Goal: Information Seeking & Learning: Learn about a topic

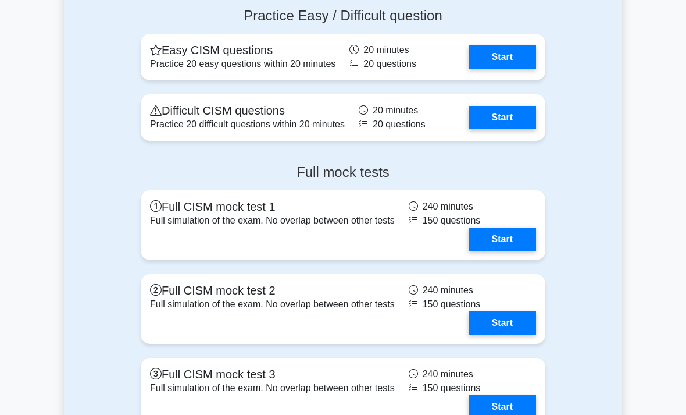
scroll to position [1477, 0]
click at [509, 69] on link "Start" at bounding box center [502, 56] width 67 height 23
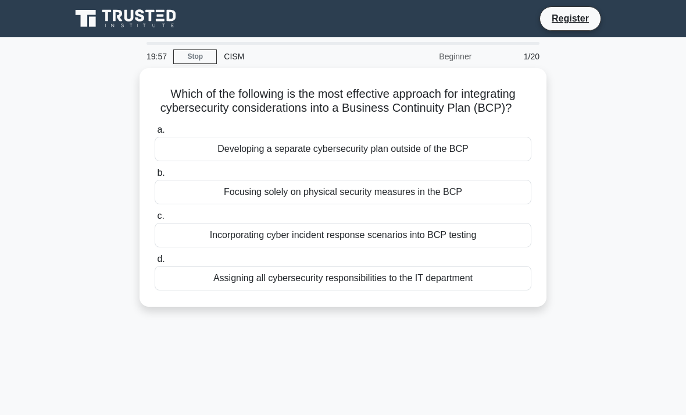
click at [202, 60] on link "Stop" at bounding box center [195, 56] width 44 height 15
click at [313, 247] on div "Incorporating cyber incident response scenarios into BCP testing" at bounding box center [343, 235] width 377 height 24
click at [155, 220] on input "c. Incorporating cyber incident response scenarios into BCP testing" at bounding box center [155, 216] width 0 height 8
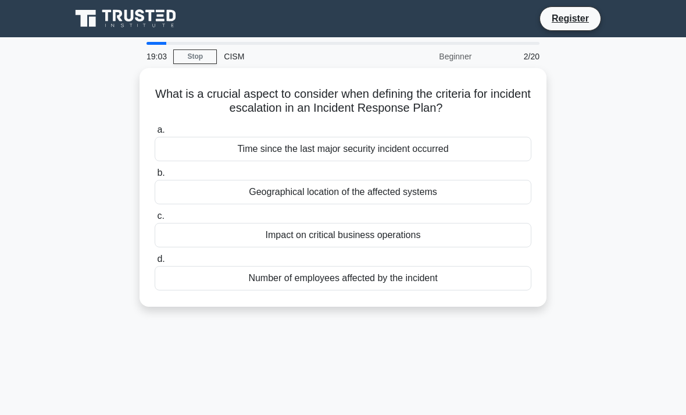
click at [345, 237] on div "Impact on critical business operations" at bounding box center [343, 235] width 377 height 24
click at [155, 220] on input "c. Impact on critical business operations" at bounding box center [155, 216] width 0 height 8
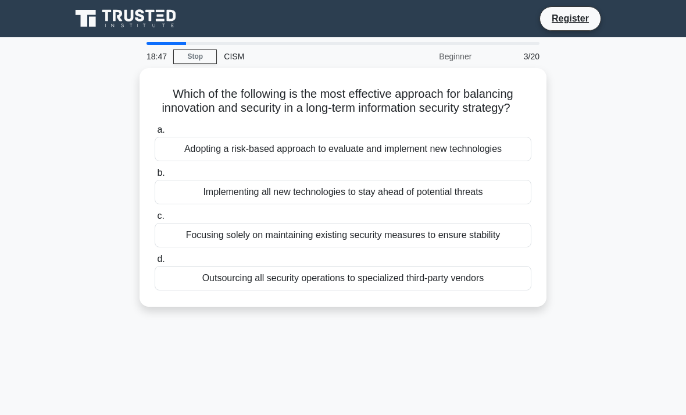
click at [399, 161] on div "Adopting a risk-based approach to evaluate and implement new technologies" at bounding box center [343, 149] width 377 height 24
click at [155, 134] on input "a. Adopting a risk-based approach to evaluate and implement new technologies" at bounding box center [155, 130] width 0 height 8
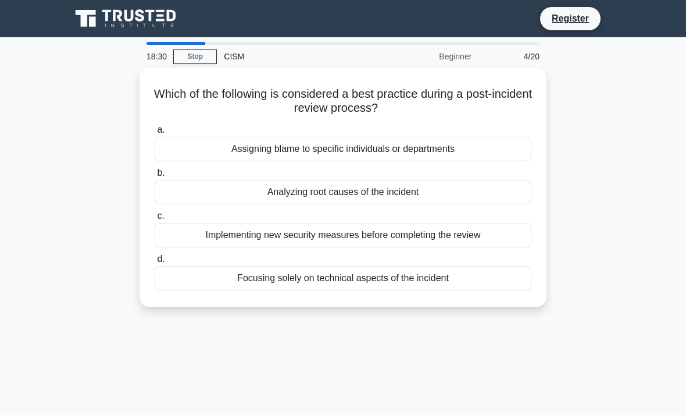
click at [385, 187] on div "Analyzing root causes of the incident" at bounding box center [343, 192] width 377 height 24
click at [155, 177] on input "b. Analyzing root causes of the incident" at bounding box center [155, 173] width 0 height 8
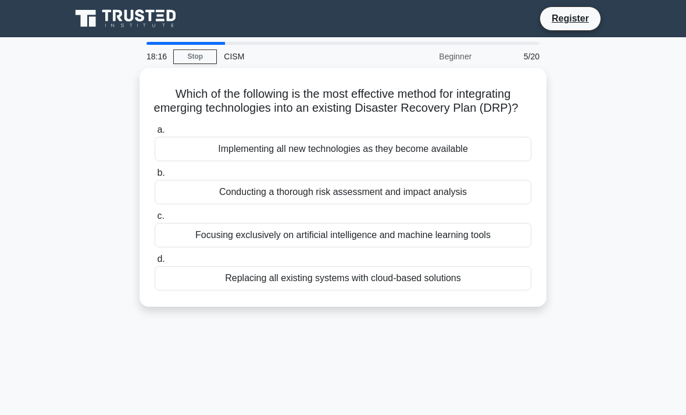
click at [361, 204] on div "Conducting a thorough risk assessment and impact analysis" at bounding box center [343, 192] width 377 height 24
click at [155, 177] on input "b. Conducting a thorough risk assessment and impact analysis" at bounding box center [155, 173] width 0 height 8
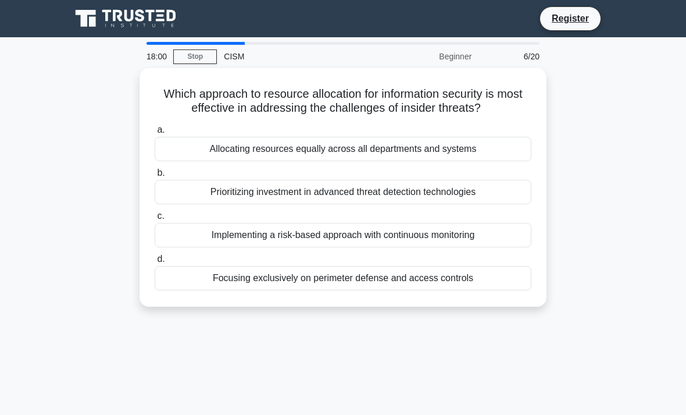
click at [440, 245] on div "Implementing a risk-based approach with continuous monitoring" at bounding box center [343, 235] width 377 height 24
click at [155, 220] on input "c. Implementing a risk-based approach with continuous monitoring" at bounding box center [155, 216] width 0 height 8
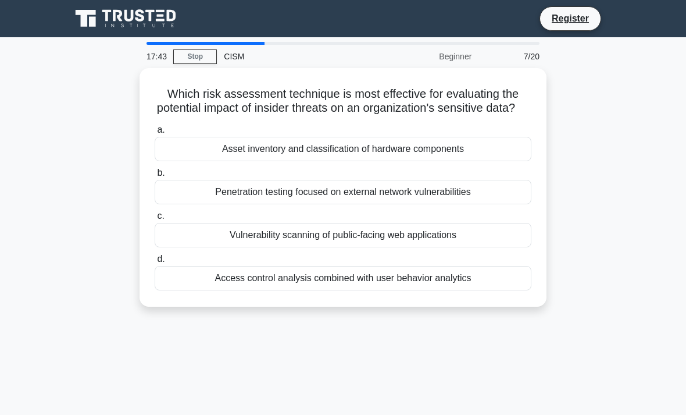
click at [346, 290] on div "Access control analysis combined with user behavior analytics" at bounding box center [343, 278] width 377 height 24
click at [155, 263] on input "d. Access control analysis combined with user behavior analytics" at bounding box center [155, 259] width 0 height 8
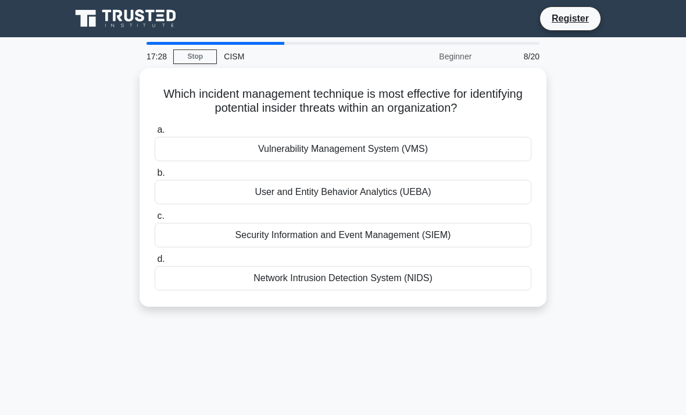
click at [471, 191] on div "User and Entity Behavior Analytics (UEBA)" at bounding box center [343, 192] width 377 height 24
click at [155, 177] on input "b. User and Entity Behavior Analytics (UEBA)" at bounding box center [155, 173] width 0 height 8
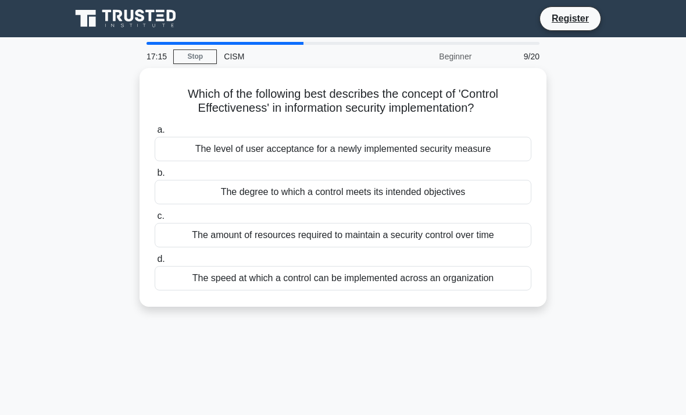
click at [345, 190] on div "The degree to which a control meets its intended objectives" at bounding box center [343, 192] width 377 height 24
click at [155, 177] on input "b. The degree to which a control meets its intended objectives" at bounding box center [155, 173] width 0 height 8
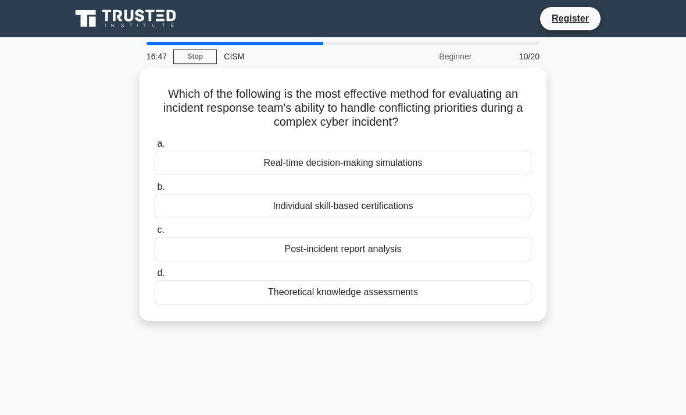
click at [405, 248] on div "Post-incident report analysis" at bounding box center [343, 249] width 377 height 24
click at [155, 234] on input "c. Post-incident report analysis" at bounding box center [155, 230] width 0 height 8
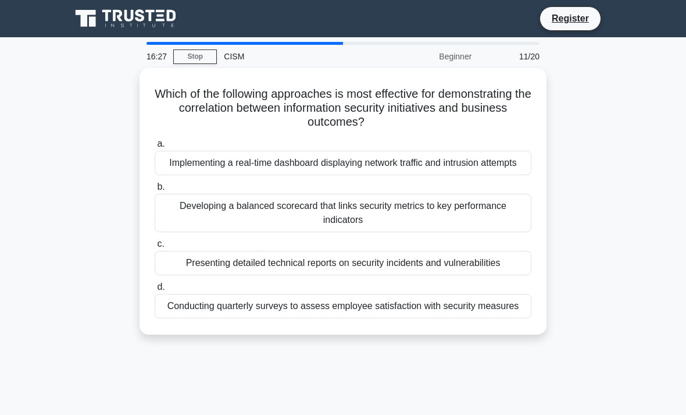
click at [376, 226] on div "Developing a balanced scorecard that links security metrics to key performance …" at bounding box center [343, 213] width 377 height 38
click at [155, 191] on input "b. Developing a balanced scorecard that links security metrics to key performan…" at bounding box center [155, 187] width 0 height 8
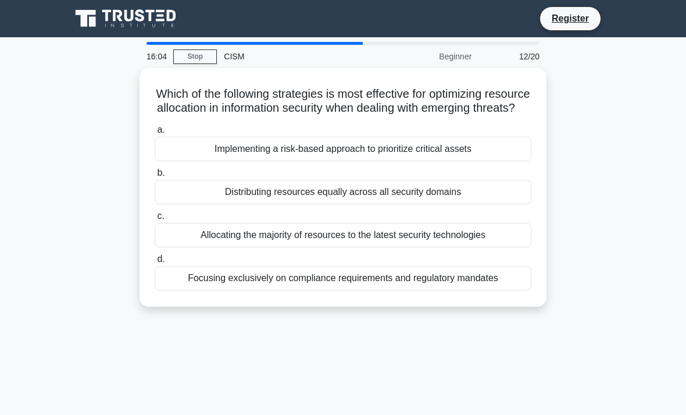
click at [437, 161] on div "Implementing a risk-based approach to prioritize critical assets" at bounding box center [343, 149] width 377 height 24
click at [155, 134] on input "a. Implementing a risk-based approach to prioritize critical assets" at bounding box center [155, 130] width 0 height 8
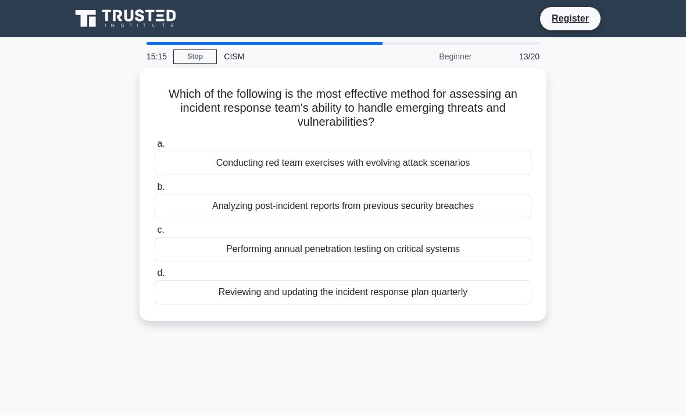
click at [458, 151] on div "Conducting red team exercises with evolving attack scenarios" at bounding box center [343, 163] width 377 height 24
click at [155, 148] on input "a. Conducting red team exercises with evolving attack scenarios" at bounding box center [155, 144] width 0 height 8
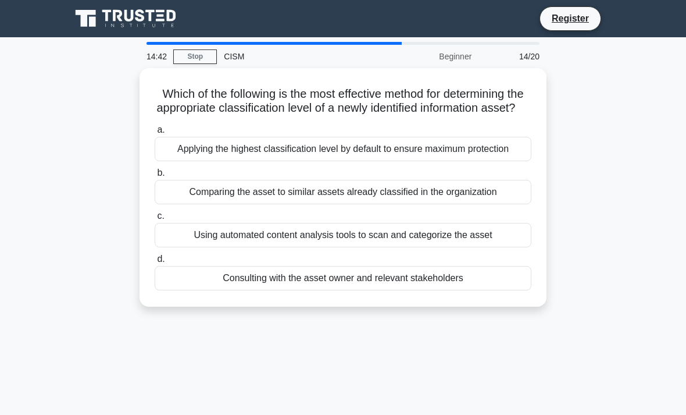
click at [355, 290] on div "Consulting with the asset owner and relevant stakeholders" at bounding box center [343, 278] width 377 height 24
click at [155, 263] on input "d. Consulting with the asset owner and relevant stakeholders" at bounding box center [155, 259] width 0 height 8
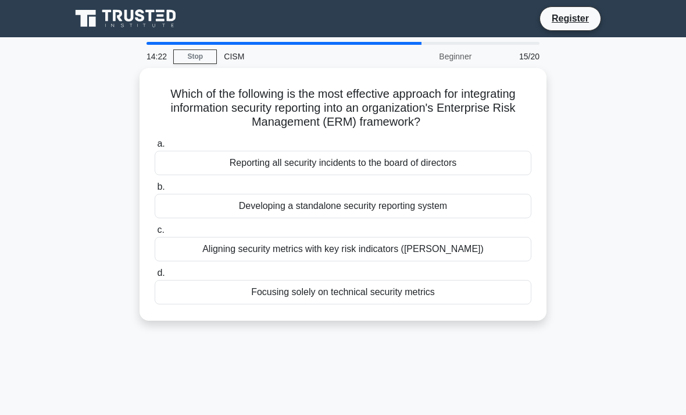
click at [412, 242] on div "Aligning security metrics with key risk indicators (KRIs)" at bounding box center [343, 249] width 377 height 24
click at [155, 234] on input "c. Aligning security metrics with key risk indicators (KRIs)" at bounding box center [155, 230] width 0 height 8
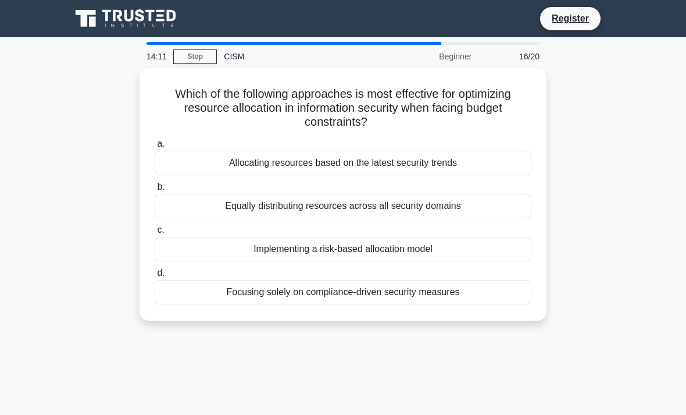
click at [423, 252] on div "Implementing a risk-based allocation model" at bounding box center [343, 249] width 377 height 24
click at [155, 234] on input "c. Implementing a risk-based allocation model" at bounding box center [155, 230] width 0 height 8
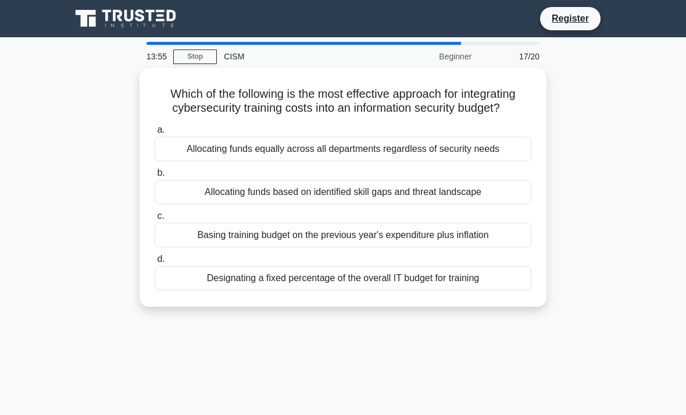
click at [417, 203] on div "Allocating funds based on identified skill gaps and threat landscape" at bounding box center [343, 192] width 377 height 24
click at [155, 177] on input "b. Allocating funds based on identified skill gaps and threat landscape" at bounding box center [155, 173] width 0 height 8
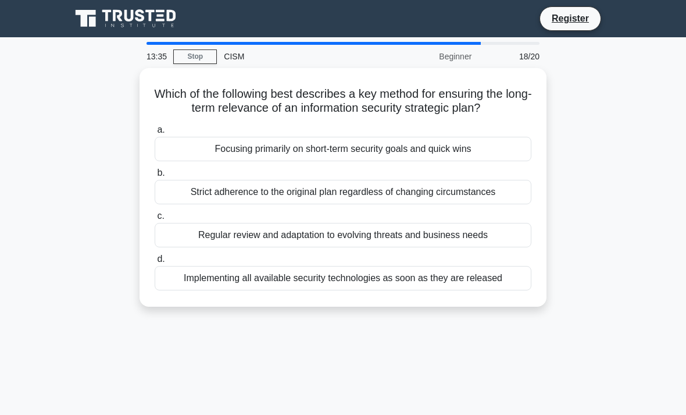
click at [405, 244] on div "Regular review and adaptation to evolving threats and business needs" at bounding box center [343, 235] width 377 height 24
click at [155, 220] on input "c. Regular review and adaptation to evolving threats and business needs" at bounding box center [155, 216] width 0 height 8
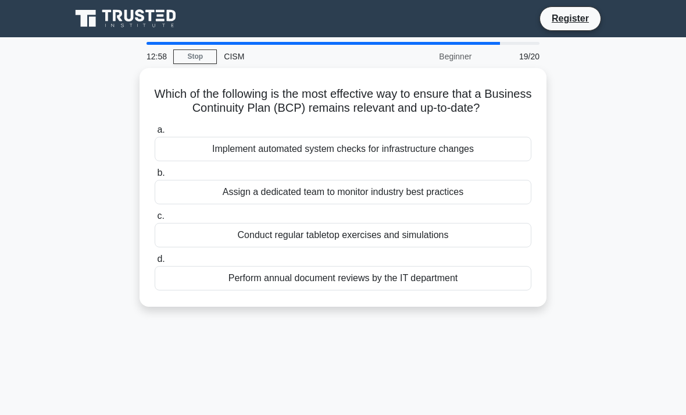
click at [394, 247] on div "Conduct regular tabletop exercises and simulations" at bounding box center [343, 235] width 377 height 24
click at [155, 220] on input "c. Conduct regular tabletop exercises and simulations" at bounding box center [155, 216] width 0 height 8
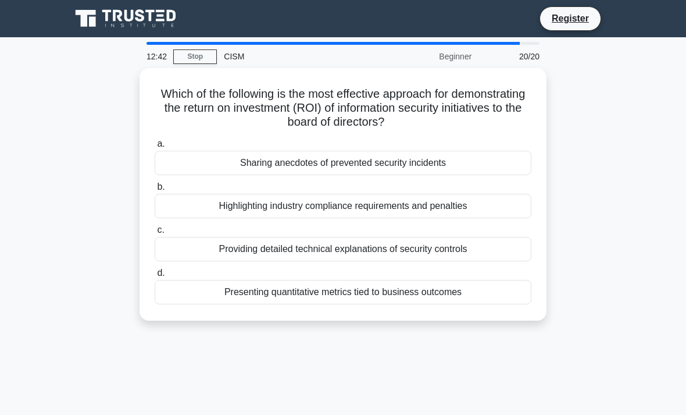
click at [351, 293] on div "Presenting quantitative metrics tied to business outcomes" at bounding box center [343, 292] width 377 height 24
click at [155, 277] on input "d. Presenting quantitative metrics tied to business outcomes" at bounding box center [155, 273] width 0 height 8
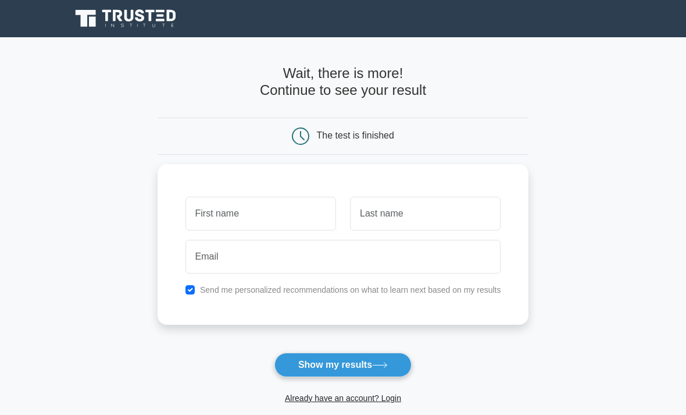
click at [273, 213] on input "text" at bounding box center [260, 214] width 151 height 34
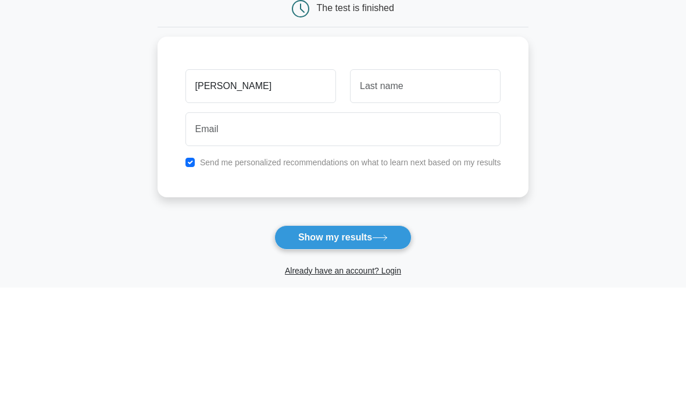
type input "Kevin"
click at [436, 197] on input "text" at bounding box center [425, 214] width 151 height 34
type input "Ivey"
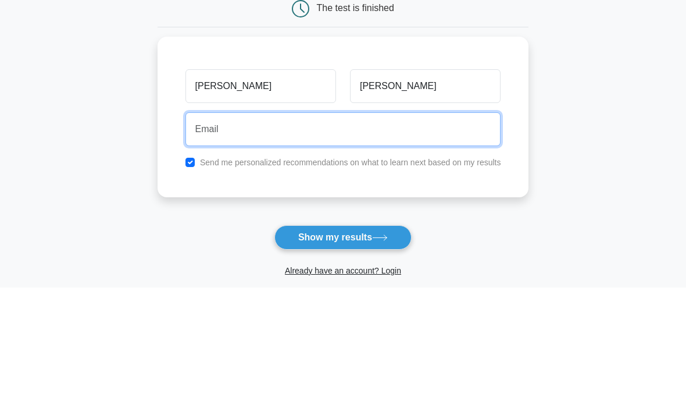
click at [333, 240] on input "email" at bounding box center [343, 257] width 316 height 34
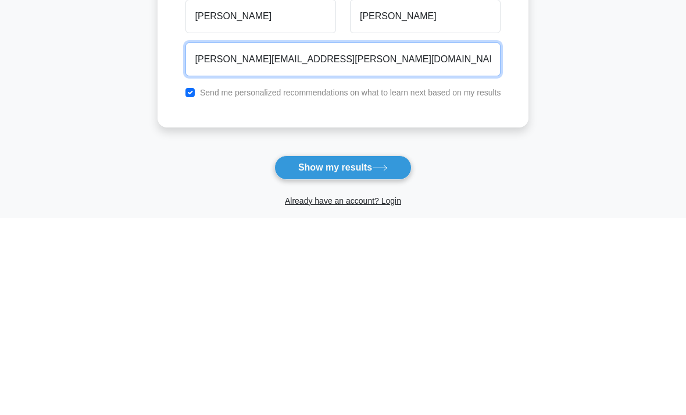
scroll to position [10, 0]
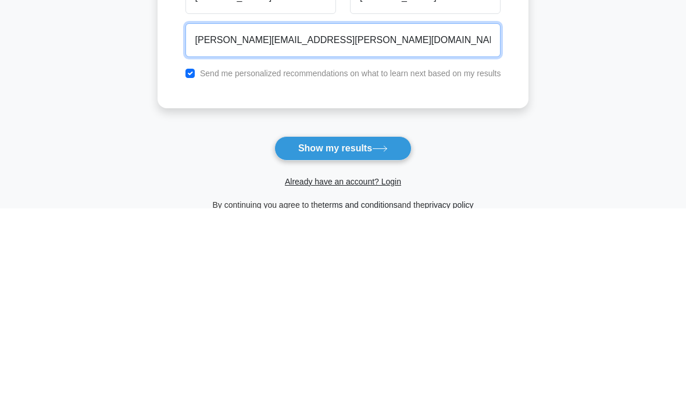
type input "kevin.ivey@swbell.net"
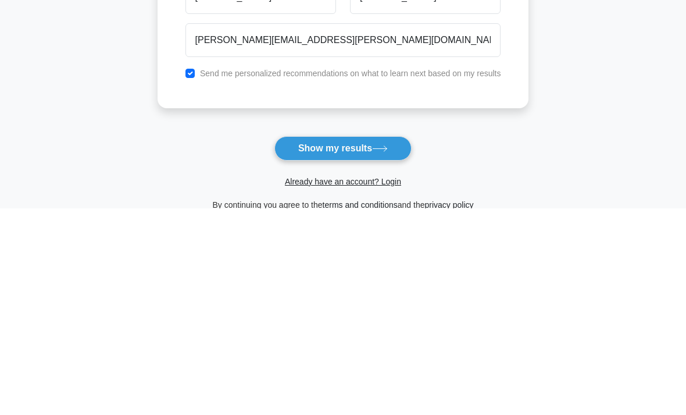
click at [367, 342] on button "Show my results" at bounding box center [342, 354] width 137 height 24
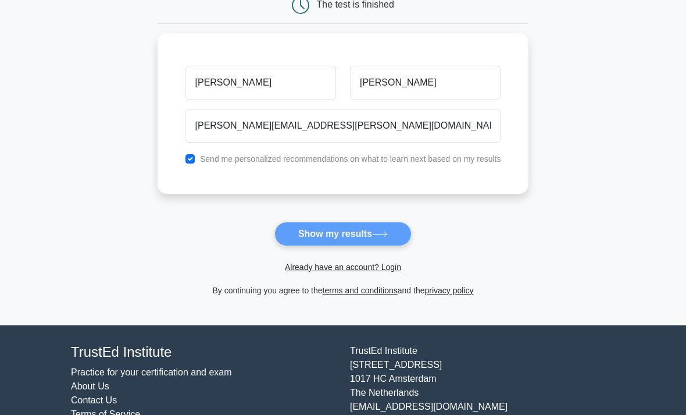
scroll to position [168, 0]
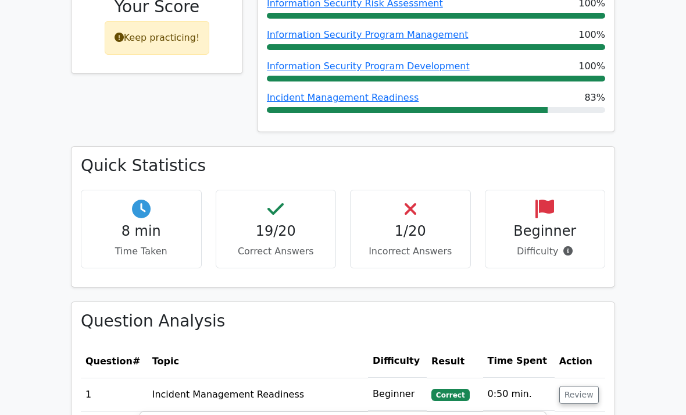
scroll to position [617, 0]
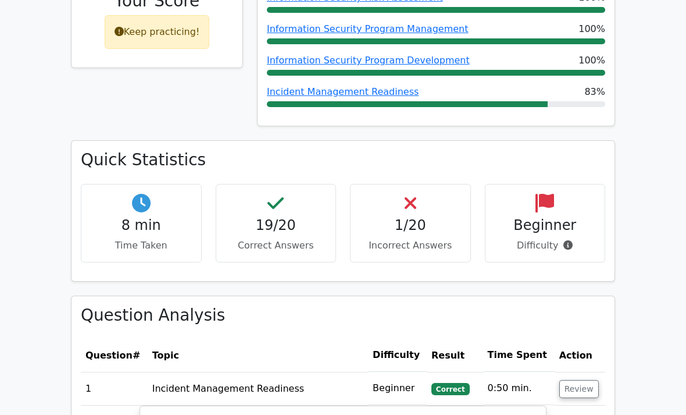
click at [419, 217] on h4 "1/20" at bounding box center [410, 225] width 101 height 17
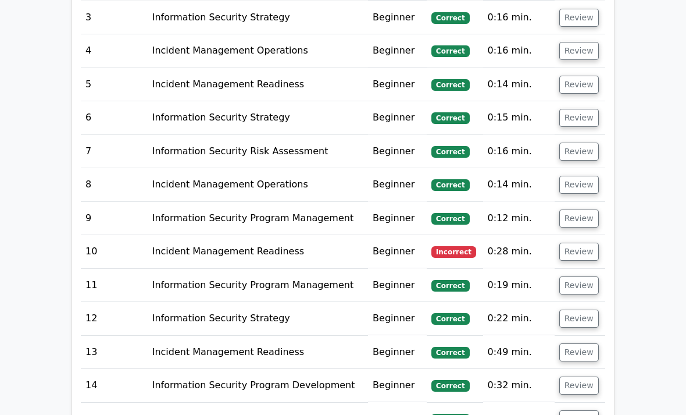
scroll to position [1766, 0]
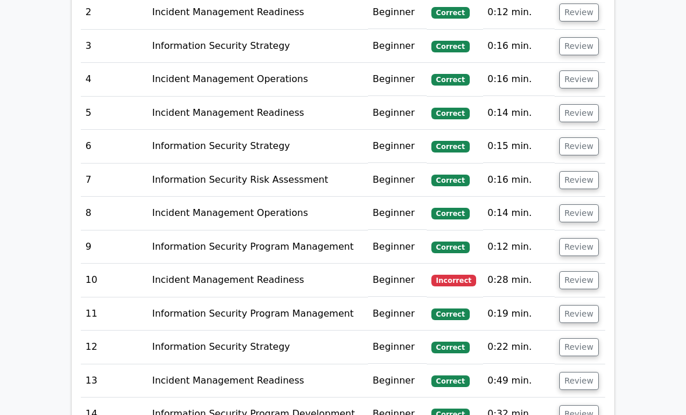
click at [287, 264] on td "Incident Management Readiness" at bounding box center [258, 280] width 220 height 33
click at [583, 272] on button "Review" at bounding box center [579, 281] width 40 height 18
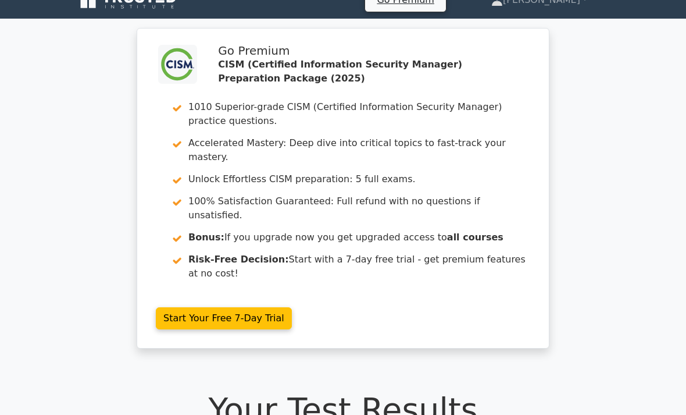
scroll to position [0, 0]
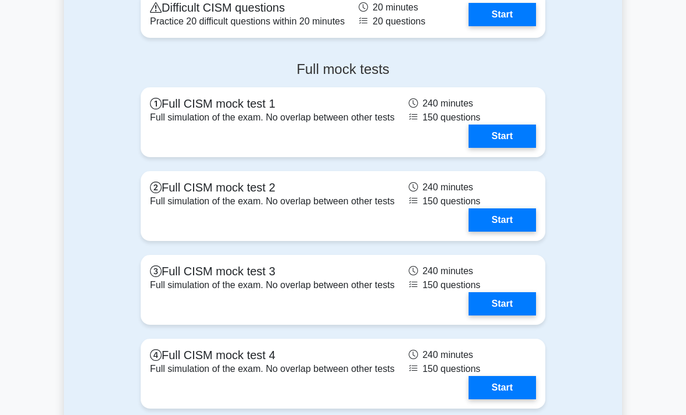
scroll to position [1919, 0]
click at [514, 26] on link "Start" at bounding box center [502, 14] width 67 height 23
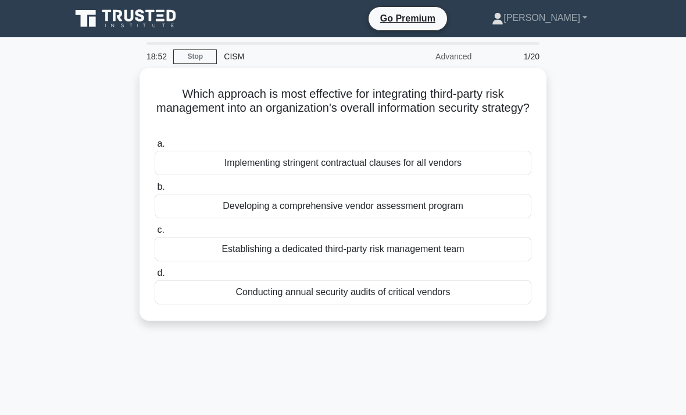
click at [353, 207] on div "Developing a comprehensive vendor assessment program" at bounding box center [343, 206] width 377 height 24
click at [155, 191] on input "b. Developing a comprehensive vendor assessment program" at bounding box center [155, 187] width 0 height 8
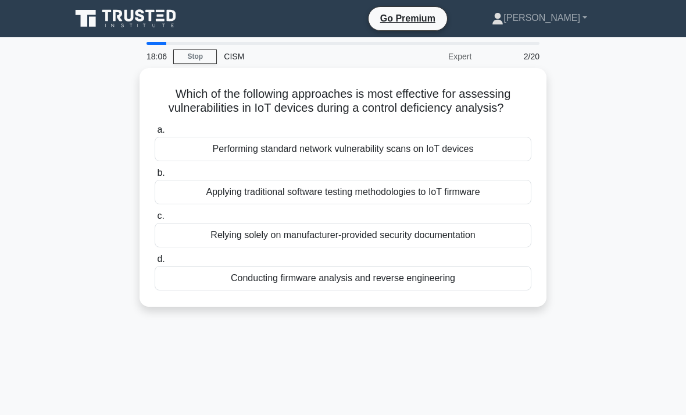
click at [354, 290] on div "Conducting firmware analysis and reverse engineering" at bounding box center [343, 278] width 377 height 24
click at [155, 263] on input "d. Conducting firmware analysis and reverse engineering" at bounding box center [155, 259] width 0 height 8
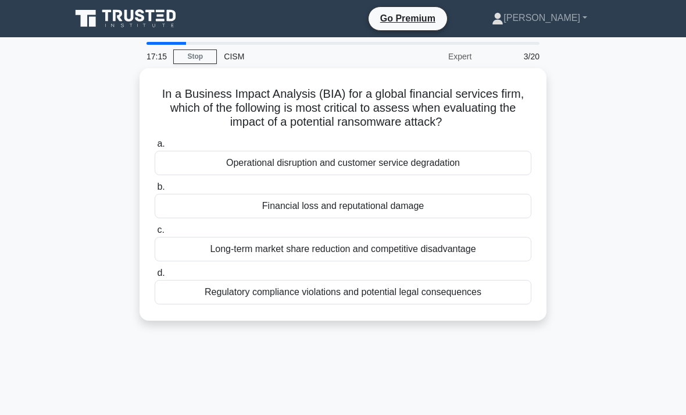
click at [453, 302] on div "Regulatory compliance violations and potential legal consequences" at bounding box center [343, 292] width 377 height 24
click at [155, 277] on input "d. Regulatory compliance violations and potential legal consequences" at bounding box center [155, 273] width 0 height 8
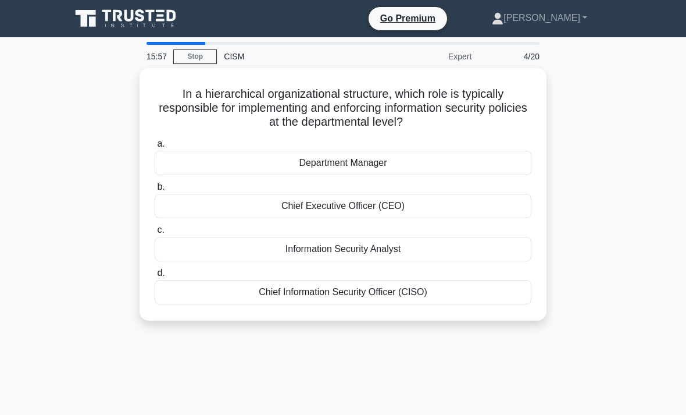
click at [404, 160] on div "Department Manager" at bounding box center [343, 163] width 377 height 24
click at [155, 148] on input "a. Department Manager" at bounding box center [155, 144] width 0 height 8
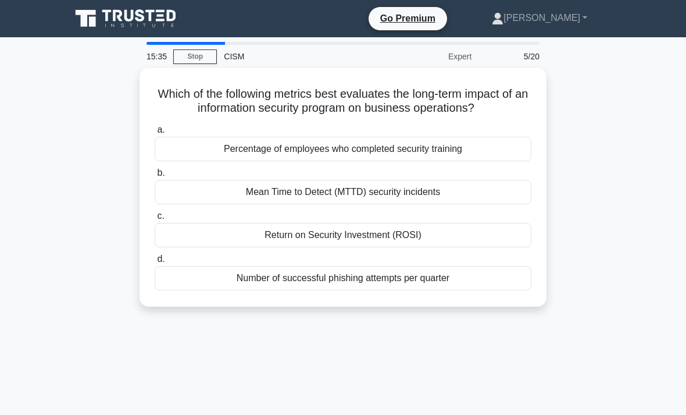
click at [421, 247] on div "Return on Security Investment (ROSI)" at bounding box center [343, 235] width 377 height 24
click at [155, 220] on input "c. Return on Security Investment (ROSI)" at bounding box center [155, 216] width 0 height 8
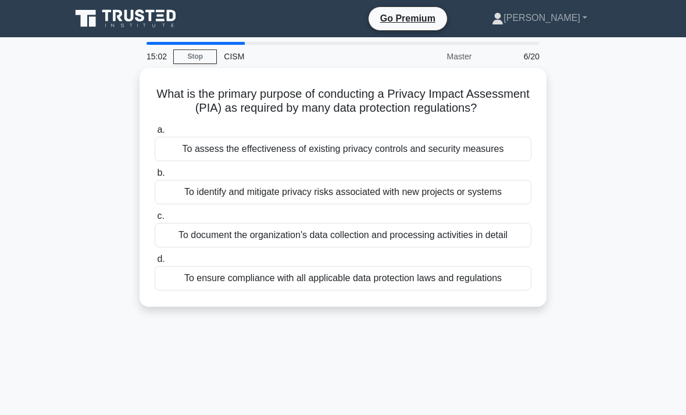
click at [352, 290] on div "To ensure compliance with all applicable data protection laws and regulations" at bounding box center [343, 278] width 377 height 24
click at [155, 263] on input "d. To ensure compliance with all applicable data protection laws and regulations" at bounding box center [155, 259] width 0 height 8
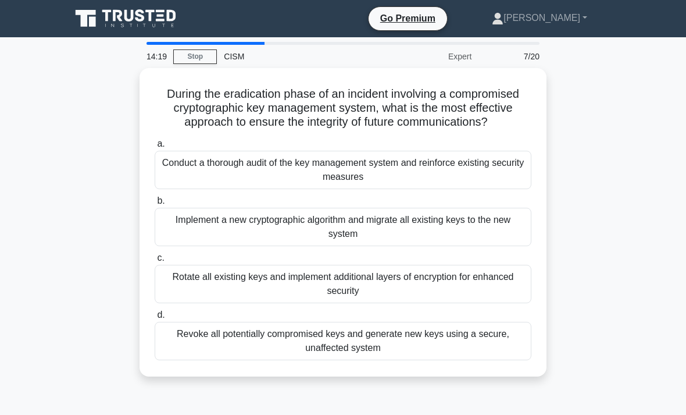
click at [356, 360] on div "Revoke all potentially compromised keys and generate new keys using a secure, u…" at bounding box center [343, 341] width 377 height 38
click at [155, 319] on input "d. Revoke all potentially compromised keys and generate new keys using a secure…" at bounding box center [155, 315] width 0 height 8
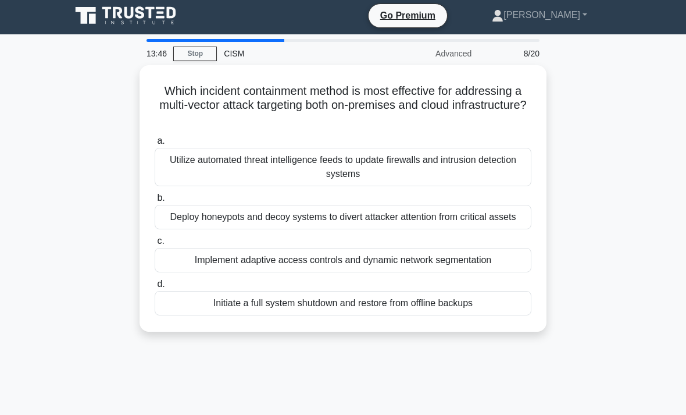
scroll to position [3, 0]
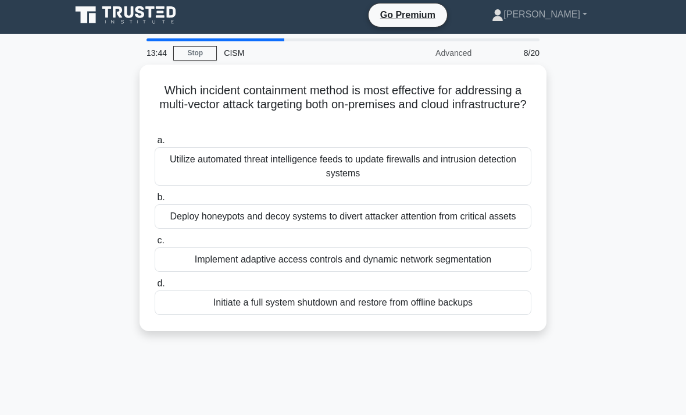
click at [455, 269] on div "Implement adaptive access controls and dynamic network segmentation" at bounding box center [343, 259] width 377 height 24
click at [155, 244] on input "c. Implement adaptive access controls and dynamic network segmentation" at bounding box center [155, 241] width 0 height 8
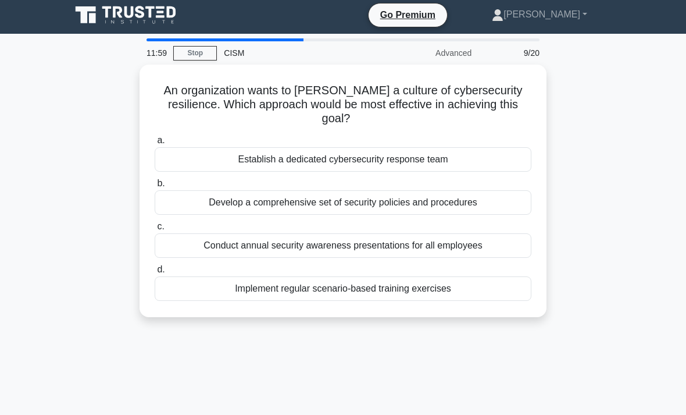
click at [327, 295] on div "Implement regular scenario-based training exercises" at bounding box center [343, 288] width 377 height 24
click at [155, 273] on input "d. Implement regular scenario-based training exercises" at bounding box center [155, 270] width 0 height 8
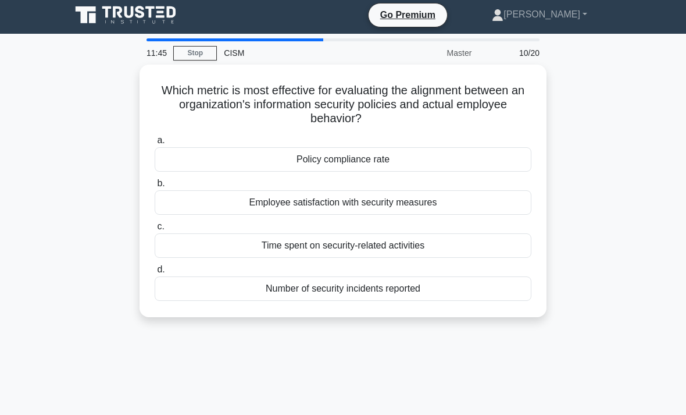
click at [417, 286] on div "Number of security incidents reported" at bounding box center [343, 288] width 377 height 24
click at [155, 273] on input "d. Number of security incidents reported" at bounding box center [155, 270] width 0 height 8
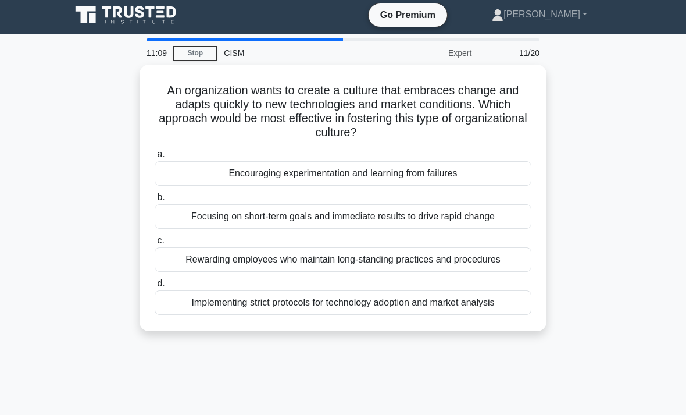
click at [462, 167] on div "Encouraging experimentation and learning from failures" at bounding box center [343, 173] width 377 height 24
click at [155, 158] on input "a. Encouraging experimentation and learning from failures" at bounding box center [155, 155] width 0 height 8
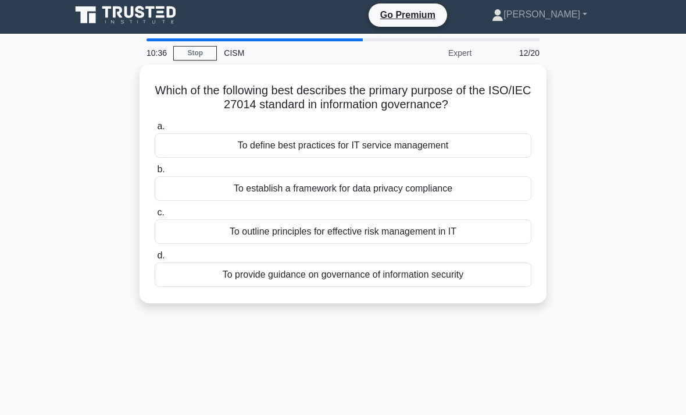
click at [374, 278] on div "To provide guidance on governance of information security" at bounding box center [343, 274] width 377 height 24
click at [155, 259] on input "d. To provide guidance on governance of information security" at bounding box center [155, 256] width 0 height 8
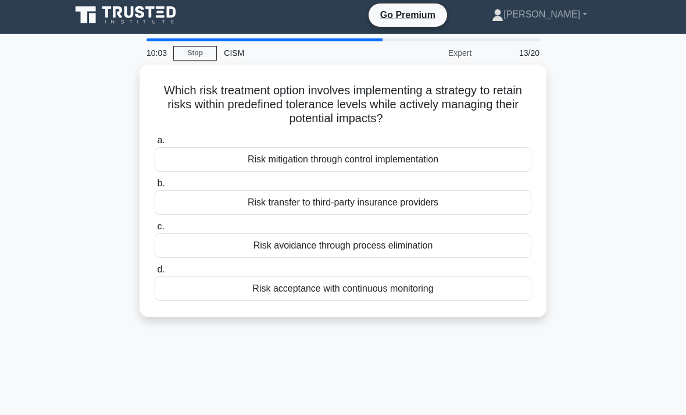
click at [459, 157] on div "Risk mitigation through control implementation" at bounding box center [343, 159] width 377 height 24
click at [155, 144] on input "a. Risk mitigation through control implementation" at bounding box center [155, 141] width 0 height 8
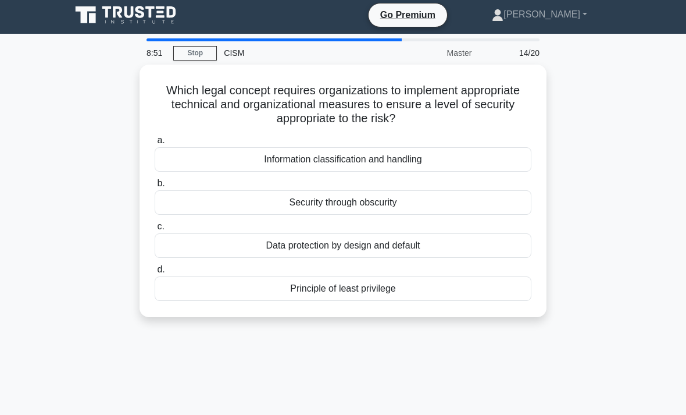
click at [438, 155] on div "Information classification and handling" at bounding box center [343, 159] width 377 height 24
click at [155, 144] on input "a. Information classification and handling" at bounding box center [155, 141] width 0 height 8
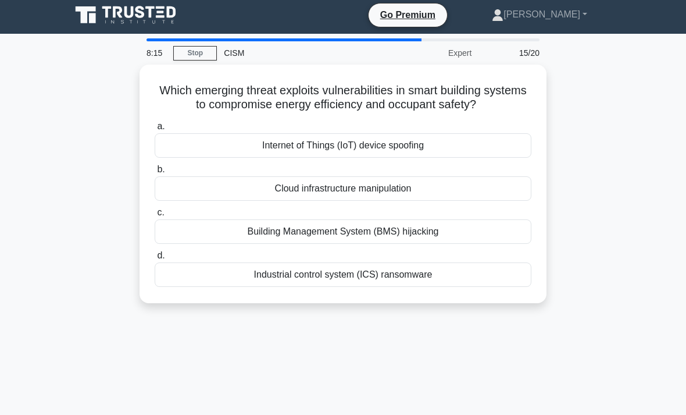
click at [413, 244] on div "Building Management System (BMS) hijacking" at bounding box center [343, 231] width 377 height 24
click at [155, 216] on input "c. Building Management System (BMS) hijacking" at bounding box center [155, 213] width 0 height 8
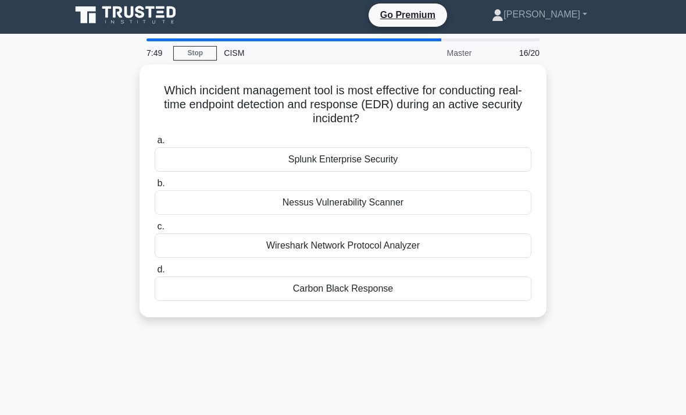
click at [441, 152] on div "Splunk Enterprise Security" at bounding box center [343, 159] width 377 height 24
click at [155, 144] on input "a. Splunk Enterprise Security" at bounding box center [155, 141] width 0 height 8
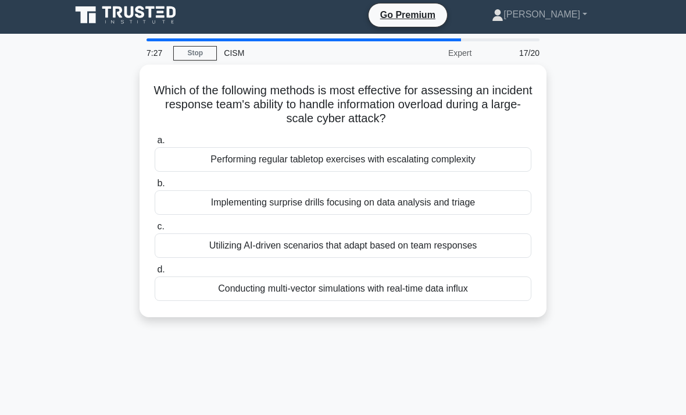
click at [373, 291] on div "Conducting multi-vector simulations with real-time data influx" at bounding box center [343, 288] width 377 height 24
click at [155, 273] on input "d. Conducting multi-vector simulations with real-time data influx" at bounding box center [155, 270] width 0 height 8
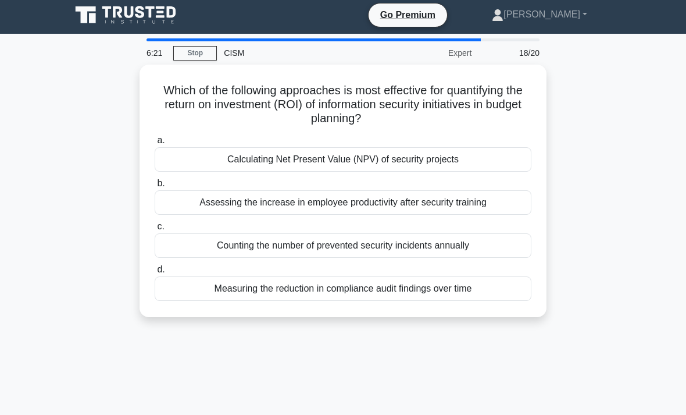
click at [374, 241] on div "Counting the number of prevented security incidents annually" at bounding box center [343, 245] width 377 height 24
click at [155, 230] on input "c. Counting the number of prevented security incidents annually" at bounding box center [155, 227] width 0 height 8
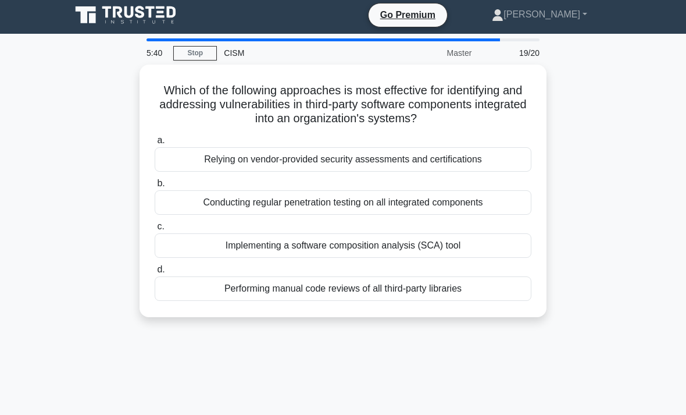
click at [491, 205] on div "Conducting regular penetration testing on all integrated components" at bounding box center [343, 202] width 377 height 24
click at [155, 187] on input "b. Conducting regular penetration testing on all integrated components" at bounding box center [155, 184] width 0 height 8
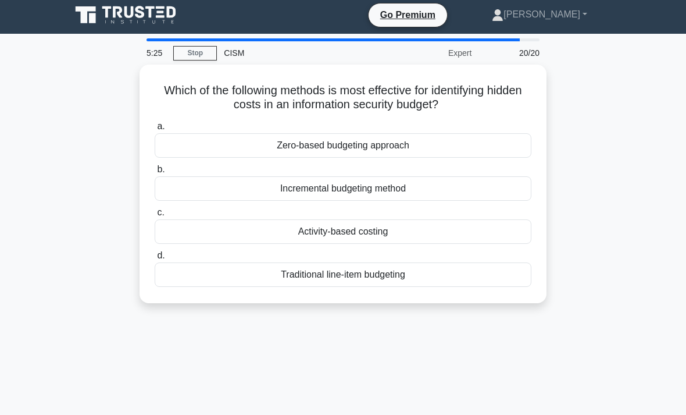
click at [405, 234] on div "Activity-based costing" at bounding box center [343, 231] width 377 height 24
click at [155, 216] on input "c. Activity-based costing" at bounding box center [155, 213] width 0 height 8
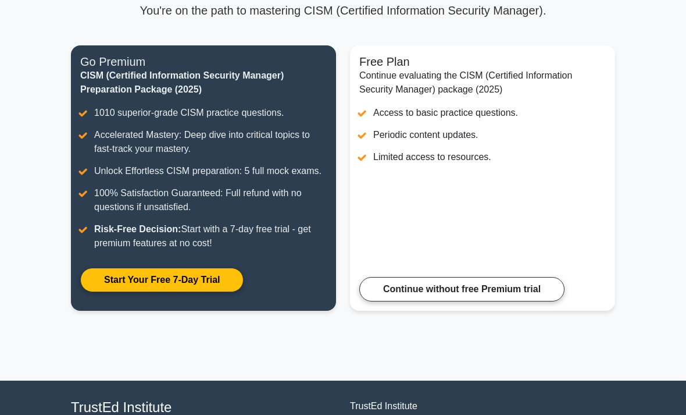
scroll to position [113, 0]
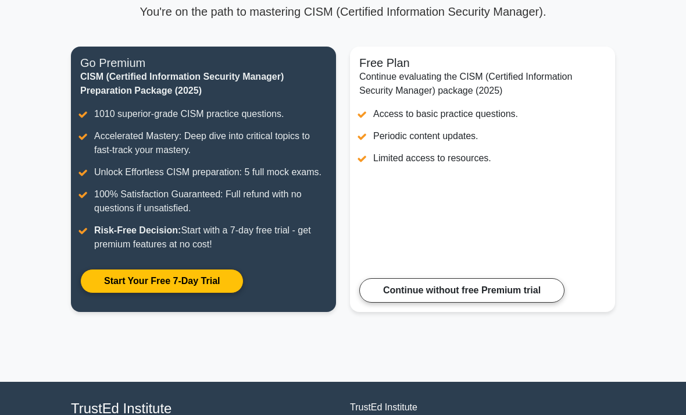
click at [495, 302] on link "Continue without free Premium trial" at bounding box center [461, 290] width 205 height 24
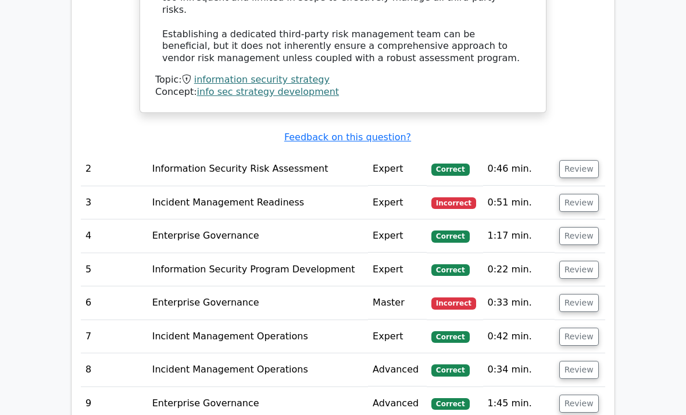
scroll to position [1569, 0]
click at [583, 194] on button "Review" at bounding box center [579, 203] width 40 height 18
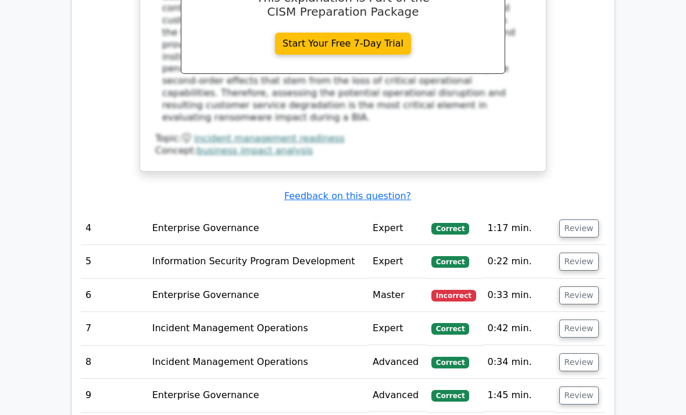
click at [584, 287] on button "Review" at bounding box center [579, 296] width 40 height 18
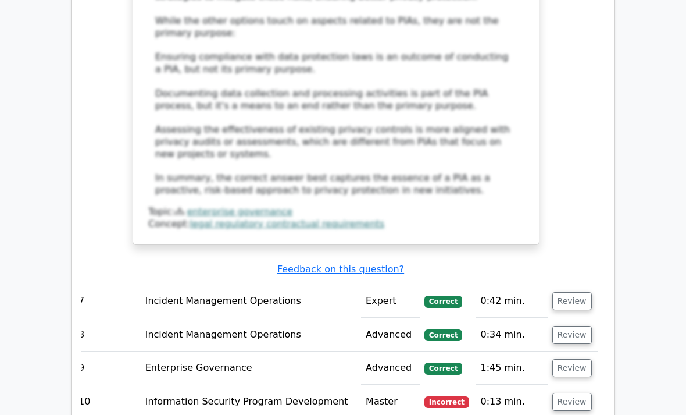
scroll to position [2854, 0]
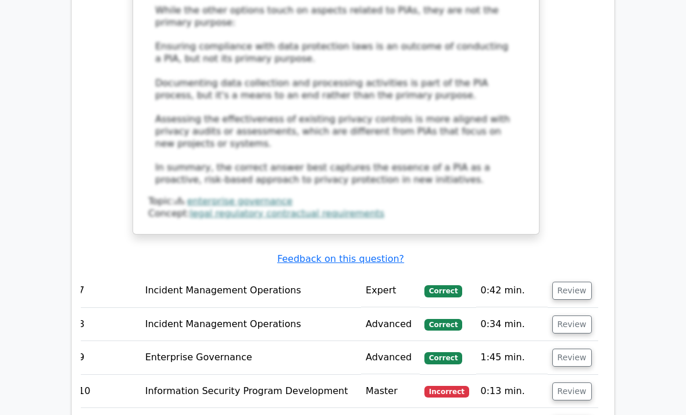
click at [578, 382] on button "Review" at bounding box center [572, 391] width 40 height 18
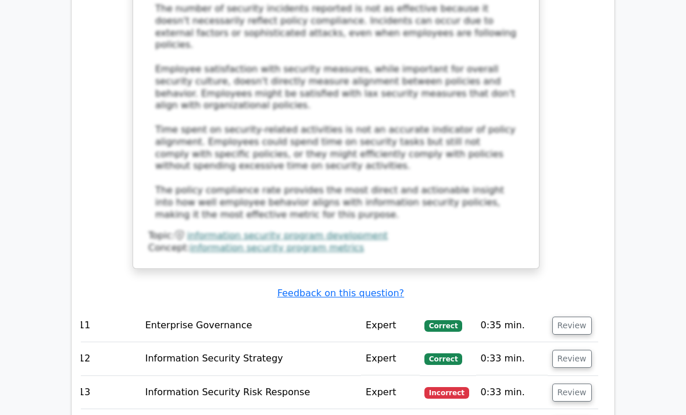
scroll to position [3666, 0]
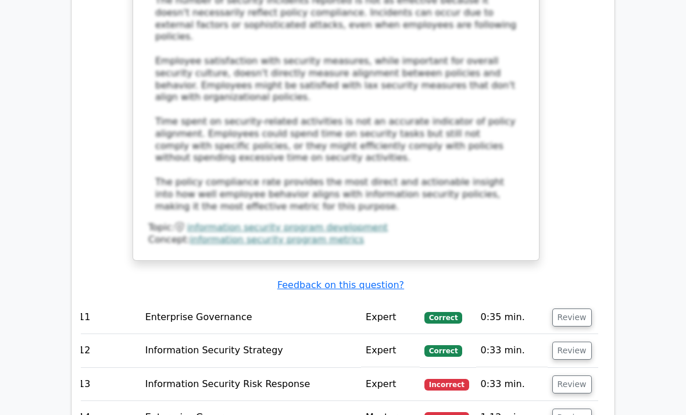
click at [576, 375] on button "Review" at bounding box center [572, 384] width 40 height 18
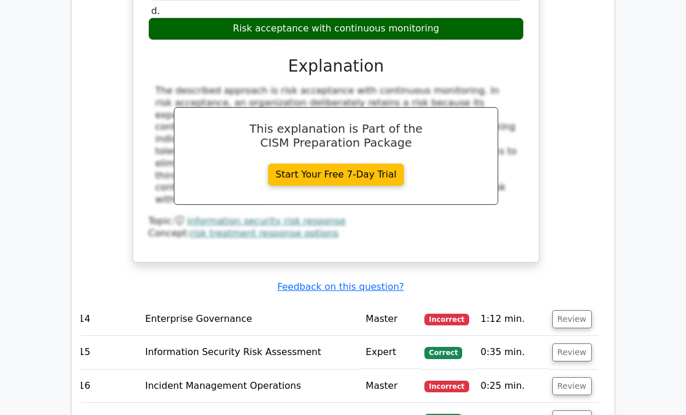
scroll to position [4251, 0]
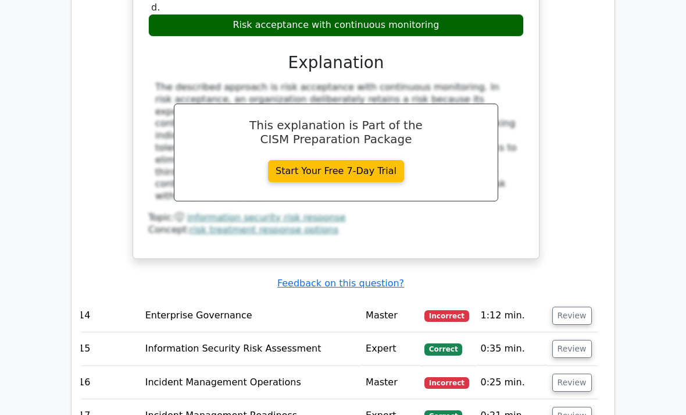
click at [580, 306] on button "Review" at bounding box center [572, 315] width 40 height 18
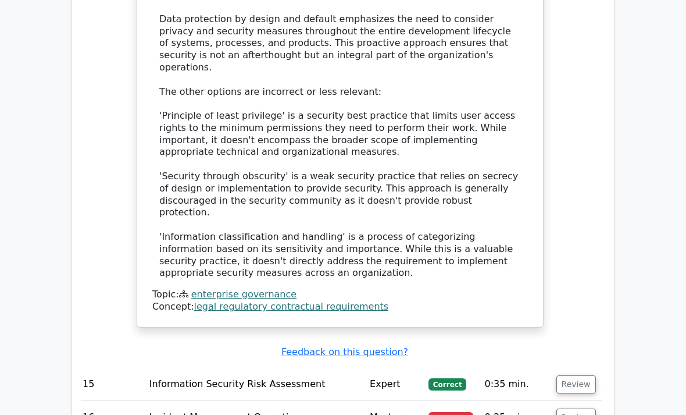
scroll to position [4917, 0]
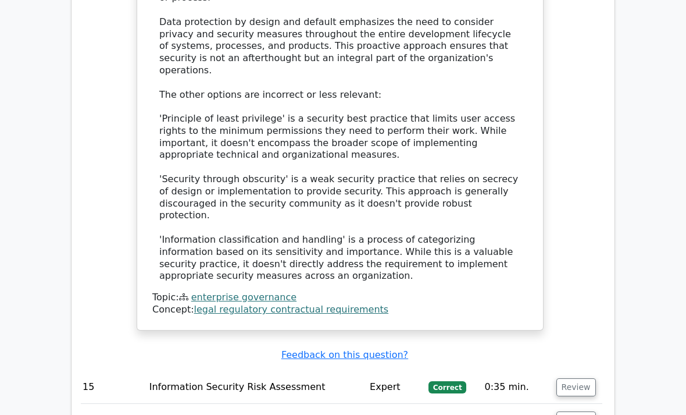
click at [580, 411] on button "Review" at bounding box center [576, 420] width 40 height 18
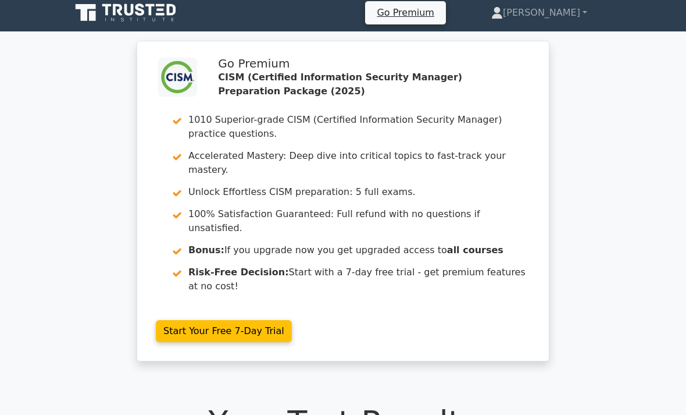
scroll to position [0, 0]
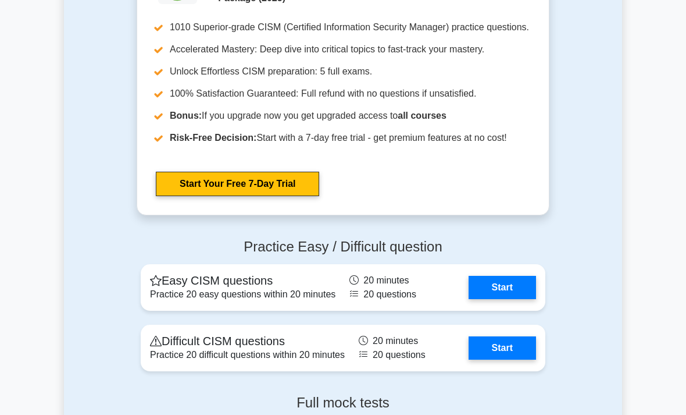
scroll to position [1637, 0]
